Goal: Information Seeking & Learning: Find specific fact

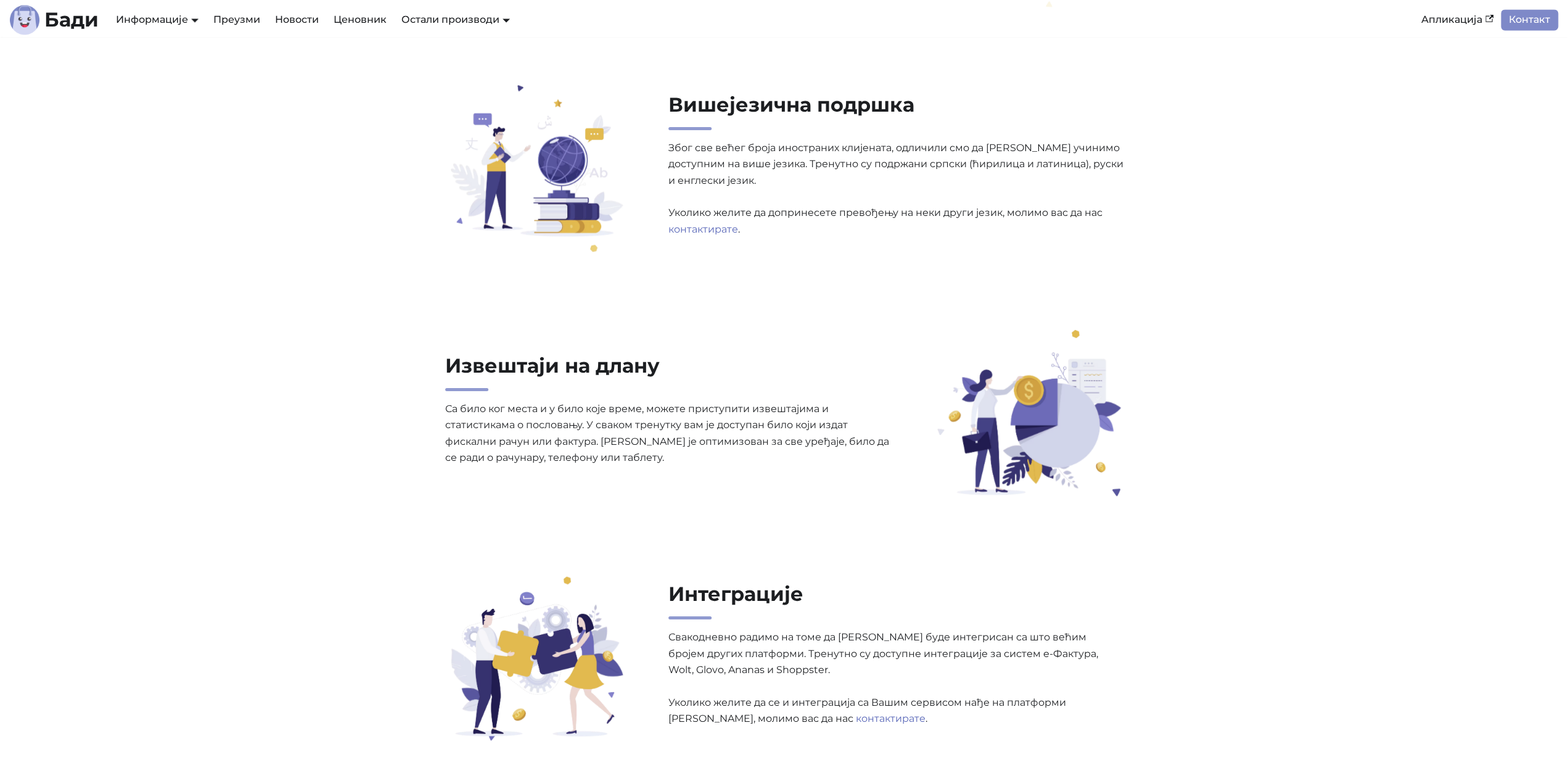
scroll to position [1860, 0]
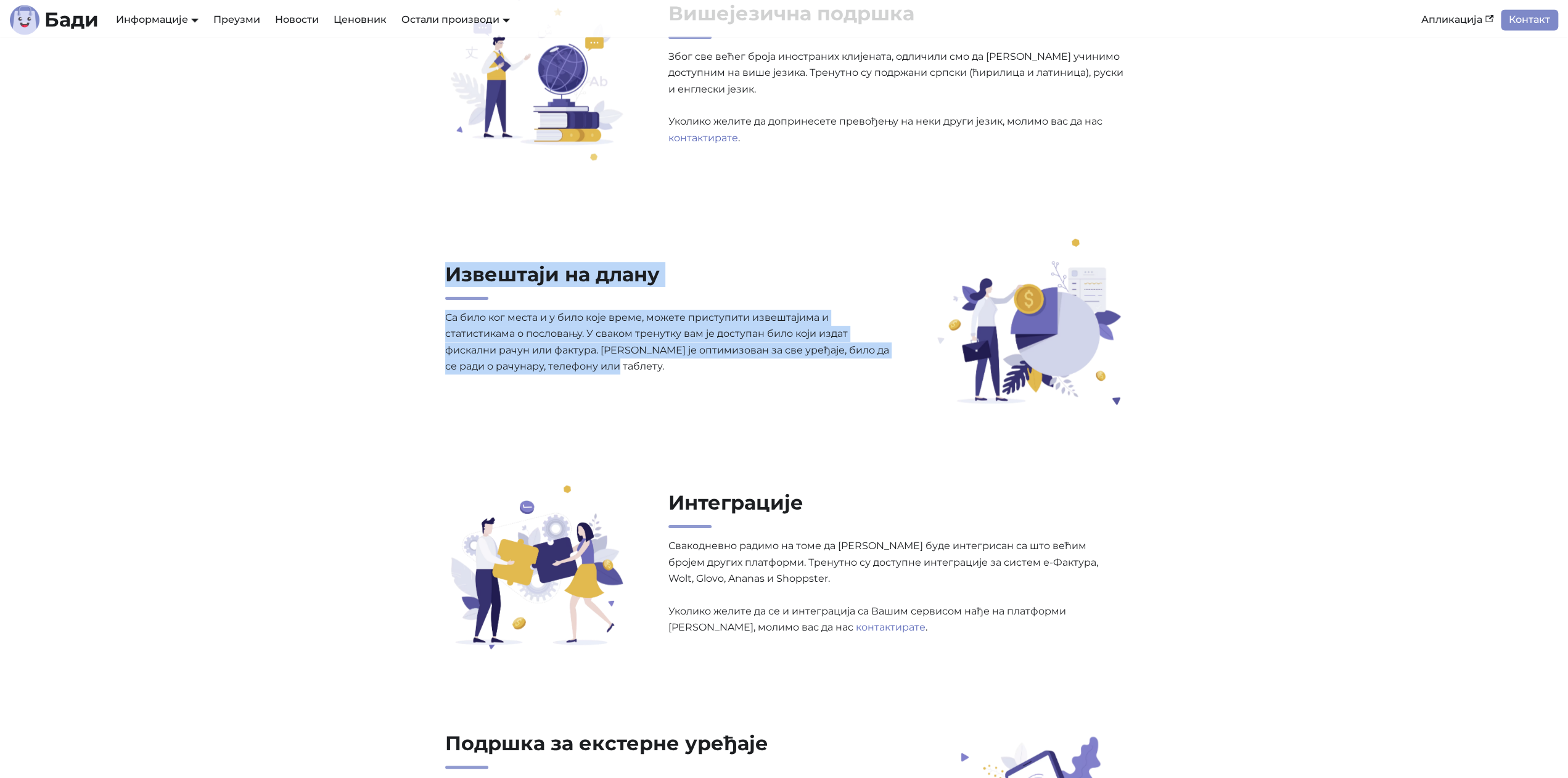
drag, startPoint x: 436, startPoint y: 274, endPoint x: 670, endPoint y: 390, distance: 261.2
click at [670, 390] on div "Извештаји на длану Са било ког места и у било које време, можете приступити изв…" at bounding box center [784, 324] width 814 height 166
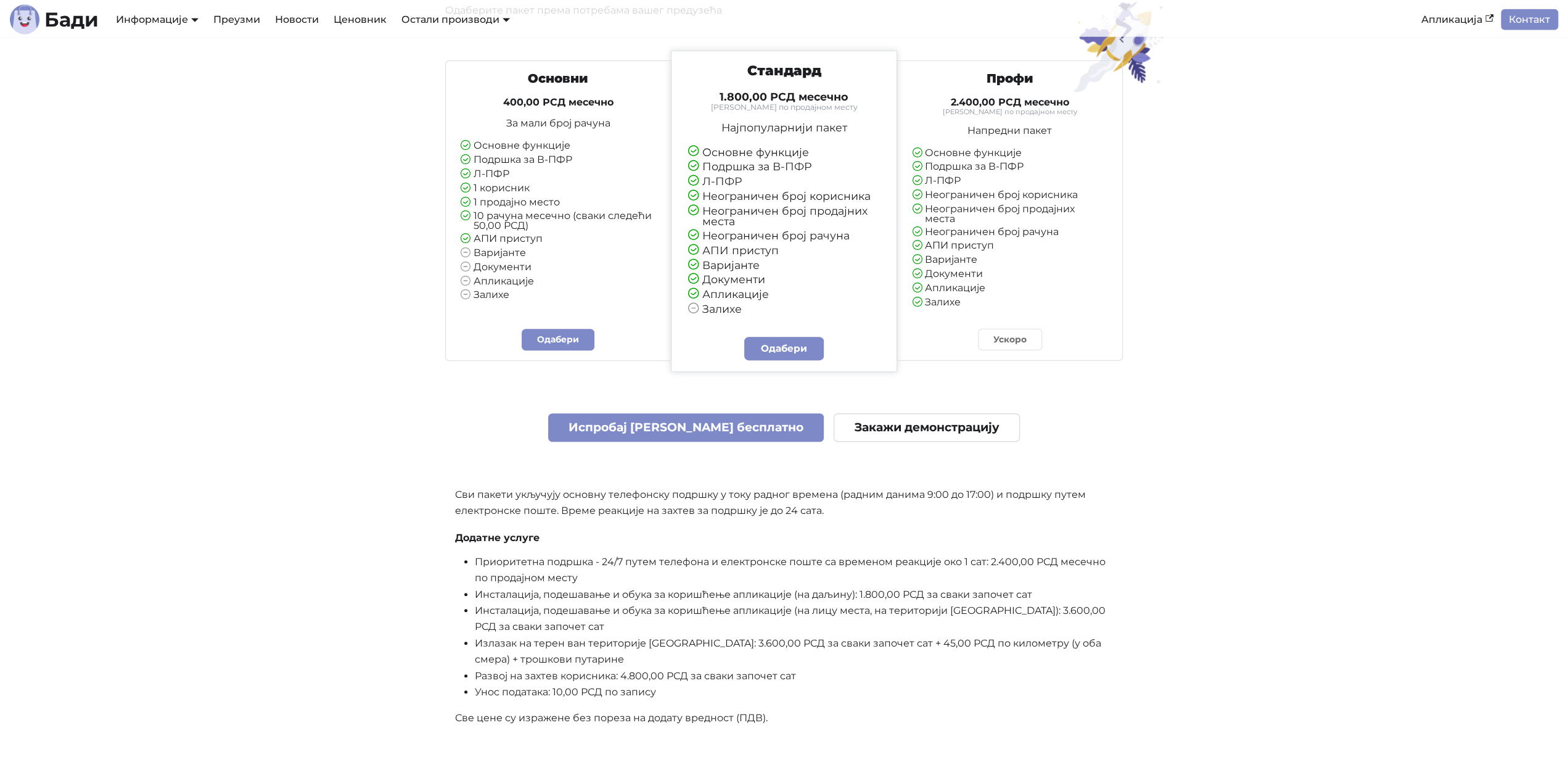
scroll to position [3079, 0]
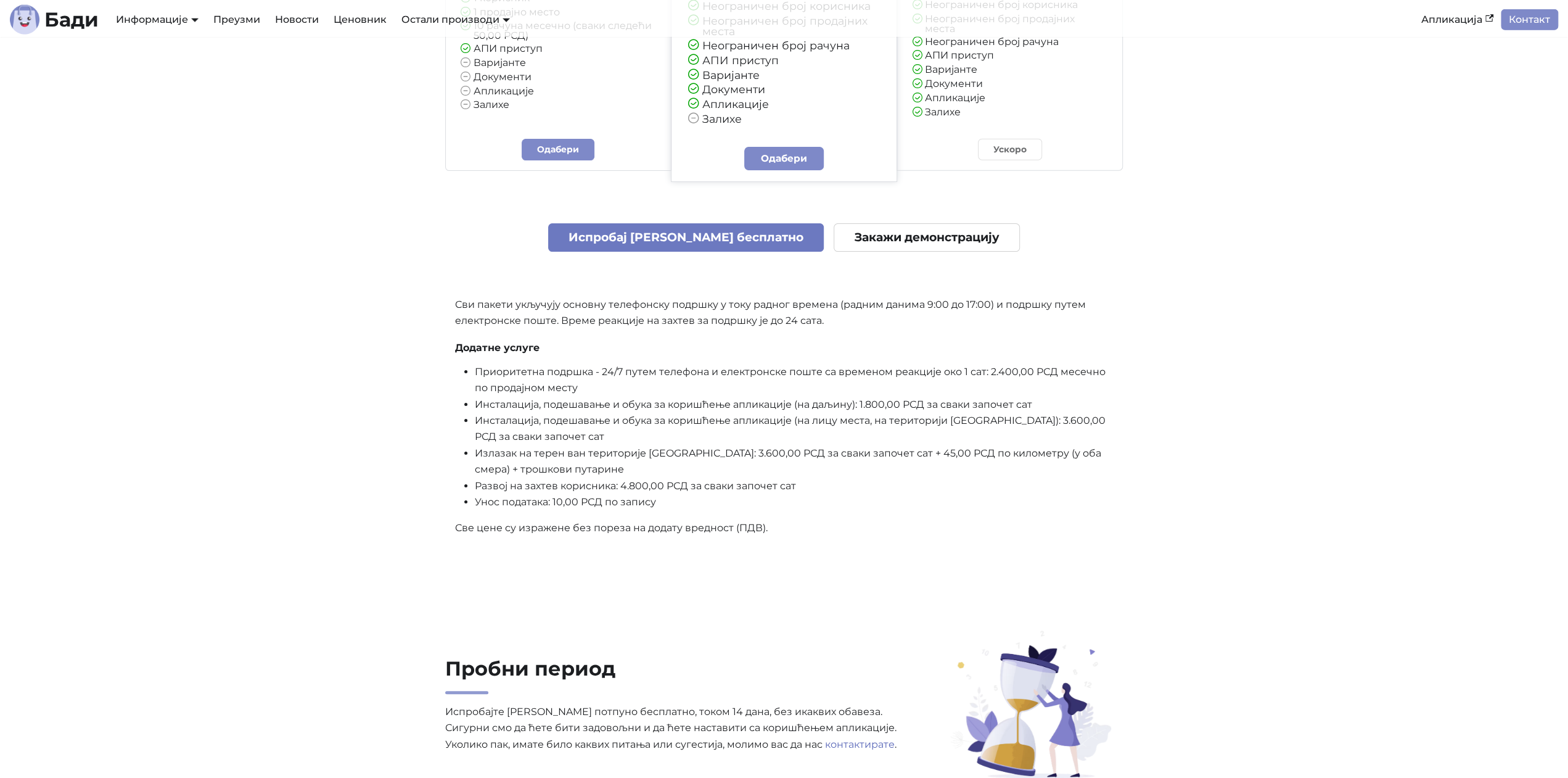
click at [695, 226] on link "Испробај [PERSON_NAME] бесплатно" at bounding box center [686, 238] width 276 height 29
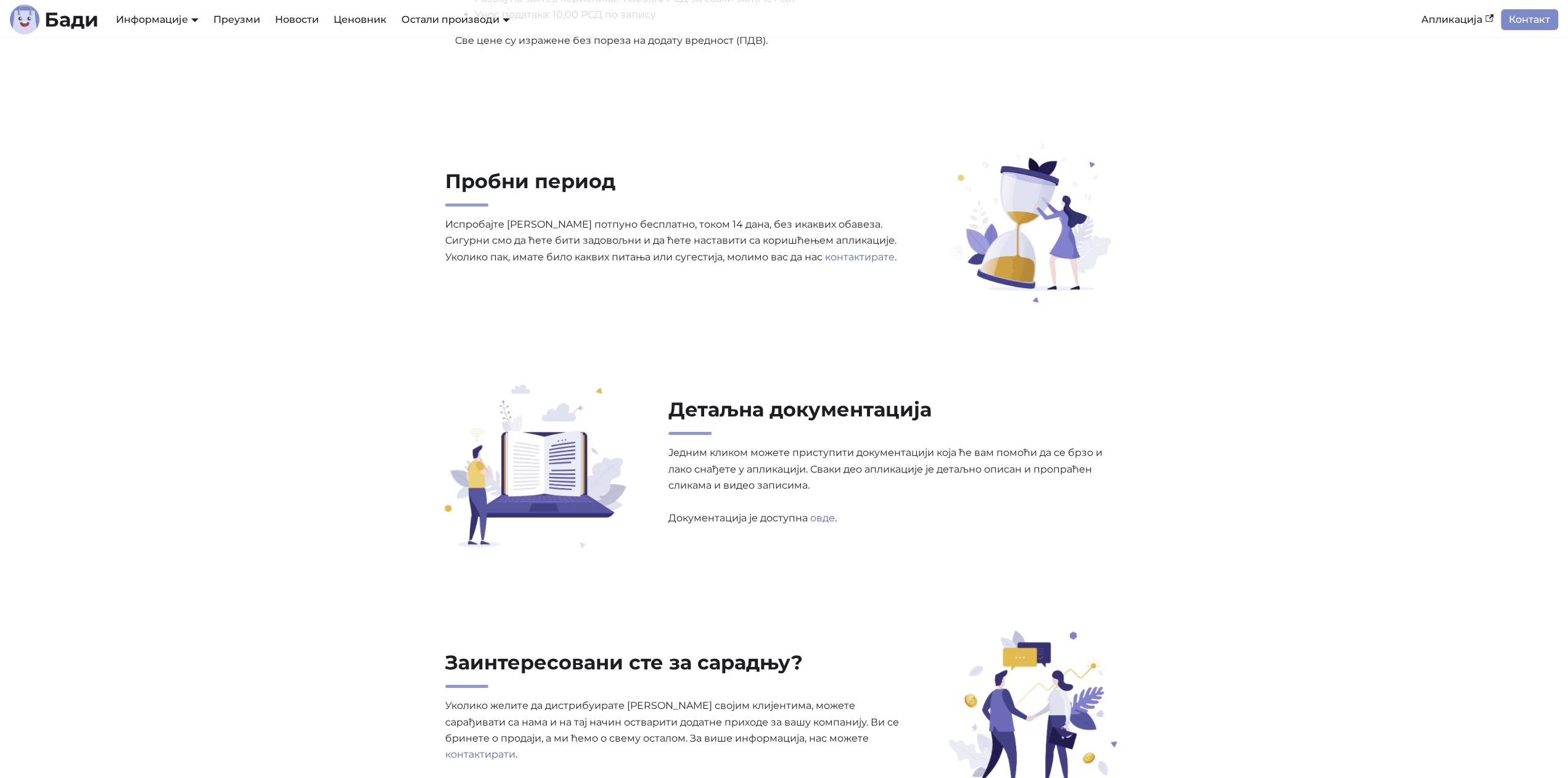
scroll to position [3592, 0]
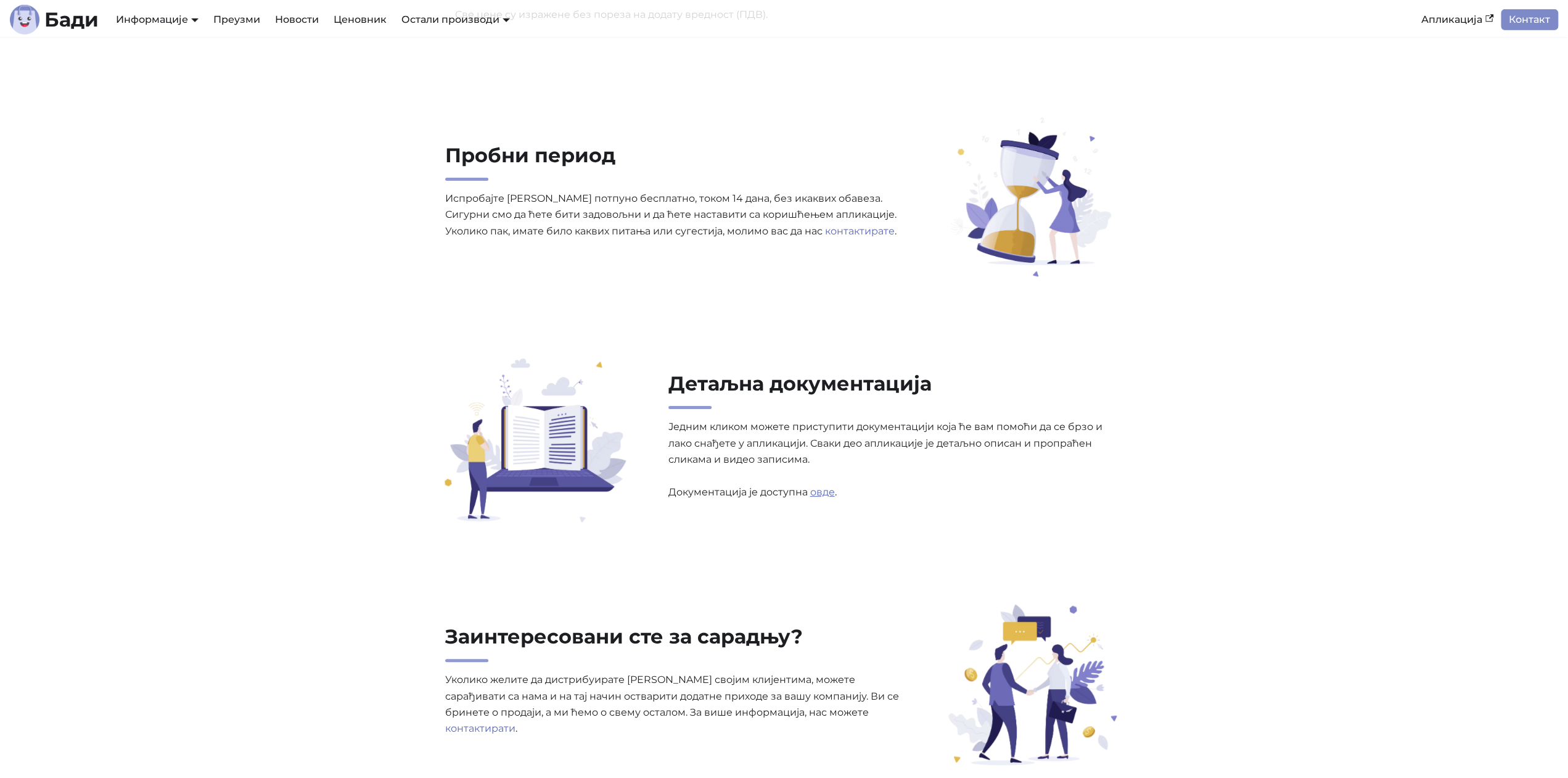
click at [826, 491] on link "овде" at bounding box center [823, 492] width 25 height 12
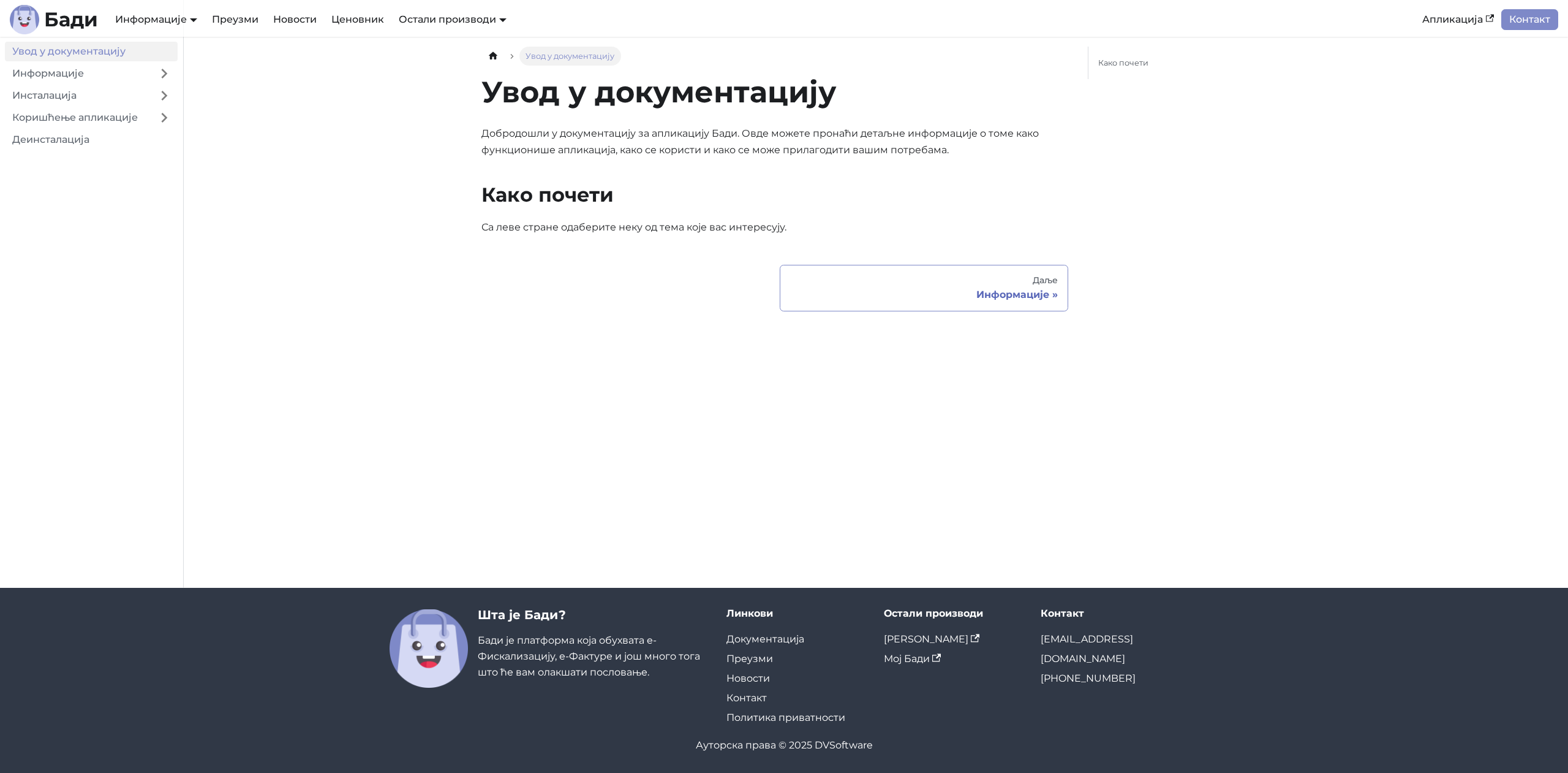
click at [1006, 296] on div "Информације" at bounding box center [923, 294] width 267 height 12
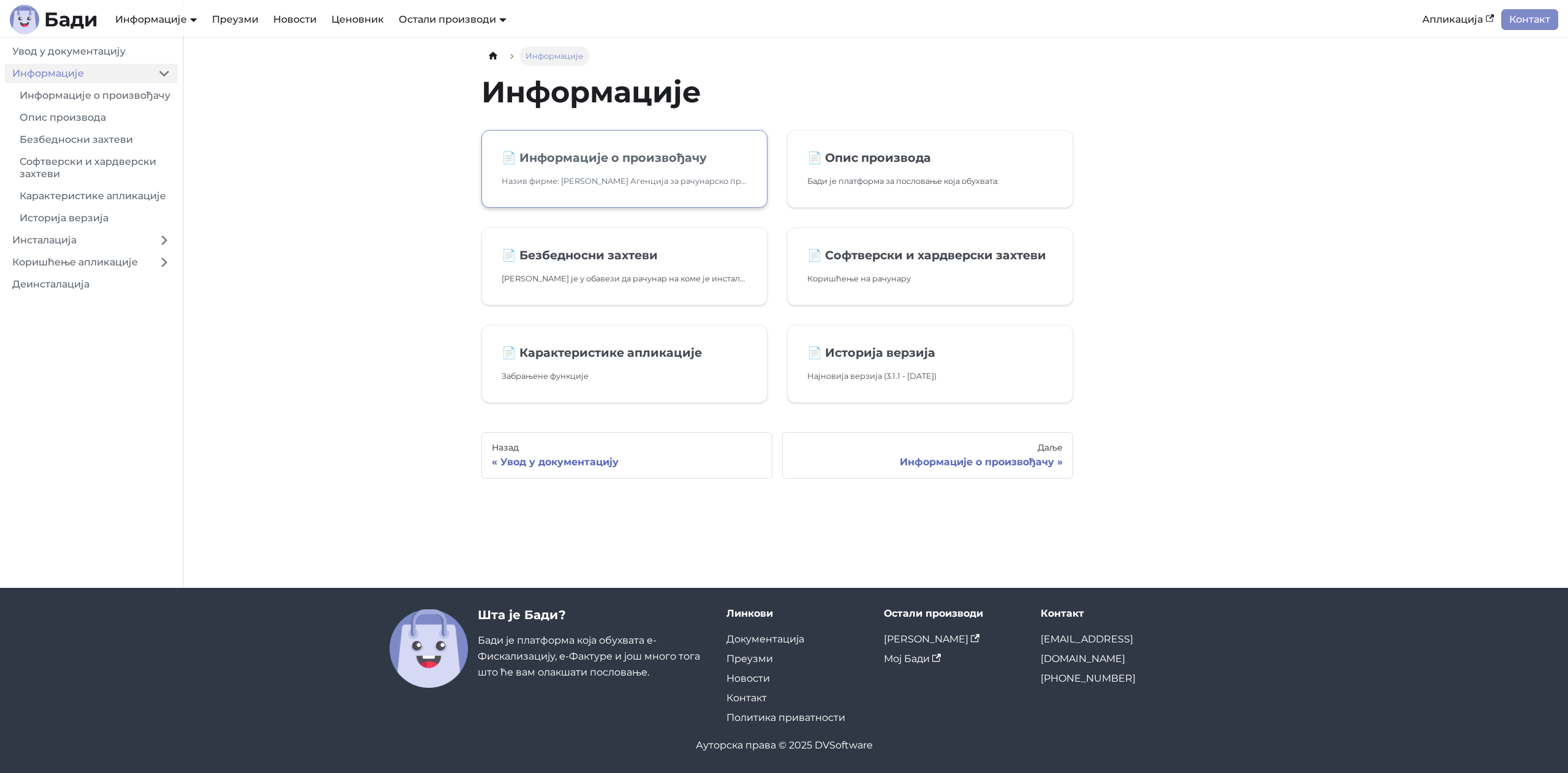
click at [642, 157] on h2 "📄️ Информације о произвођачу" at bounding box center [624, 157] width 246 height 14
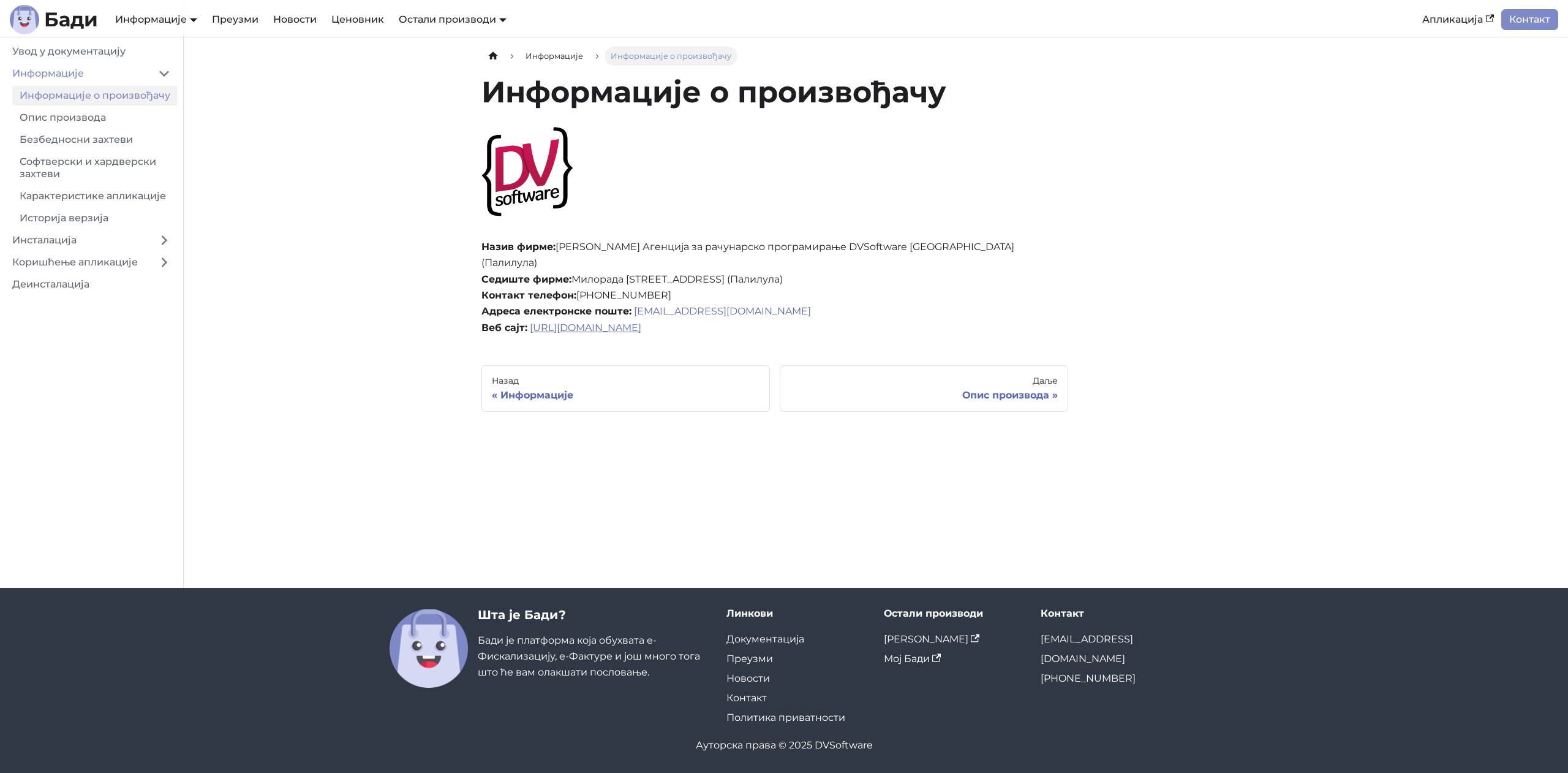
drag, startPoint x: 645, startPoint y: 313, endPoint x: 565, endPoint y: 314, distance: 80.0
click at [565, 314] on p "Назив фирме: Дејан Велимировић Агенција за рачунарско програмирање DVSoftware Б…" at bounding box center [775, 287] width 587 height 97
click at [831, 334] on div "Информације Информације о произвођачу Информације о произвођачу Назив фирме: Де…" at bounding box center [775, 229] width 587 height 365
